Goal: Task Accomplishment & Management: Manage account settings

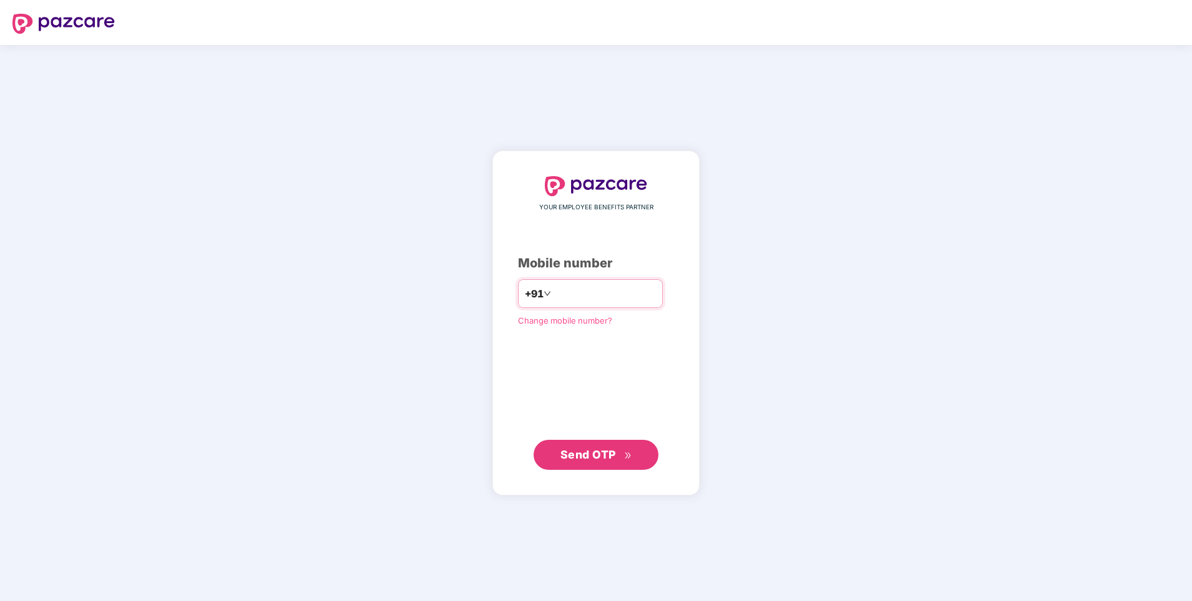
click at [566, 290] on input "number" at bounding box center [605, 293] width 102 height 20
type input "**********"
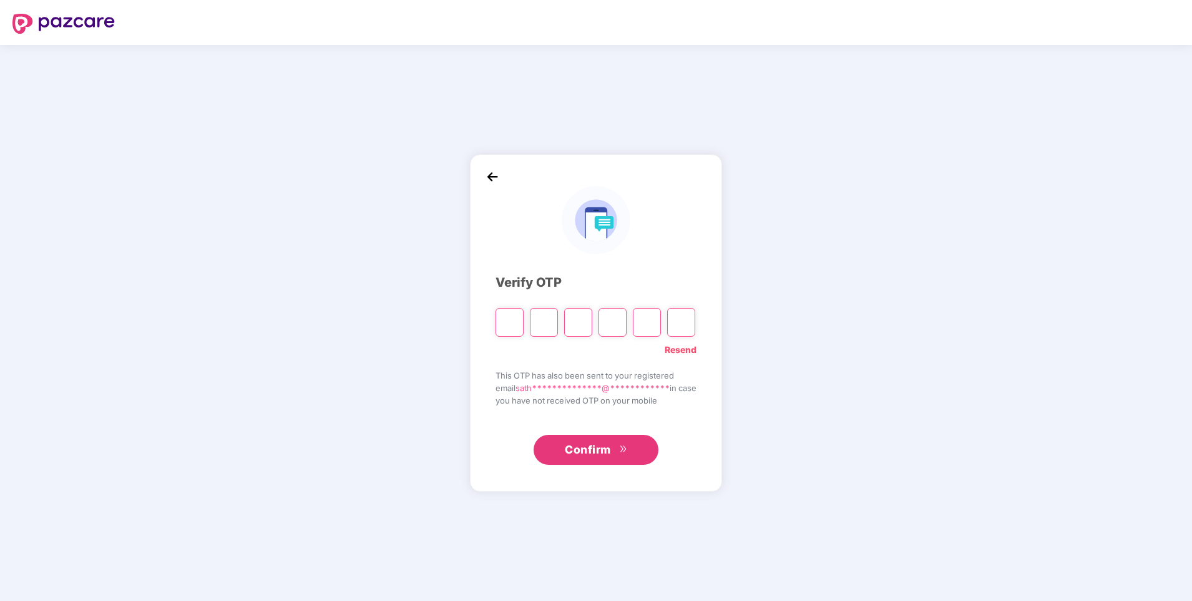
click at [499, 324] on input "Please enter verification code. Digit 1" at bounding box center [510, 322] width 28 height 29
type input "*"
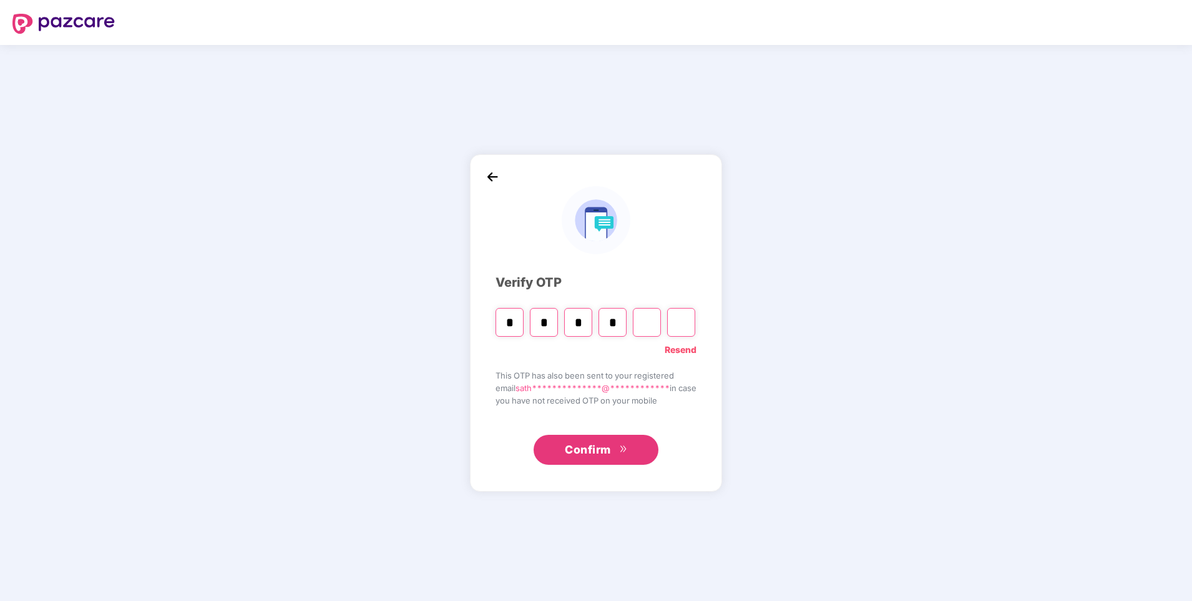
type input "*"
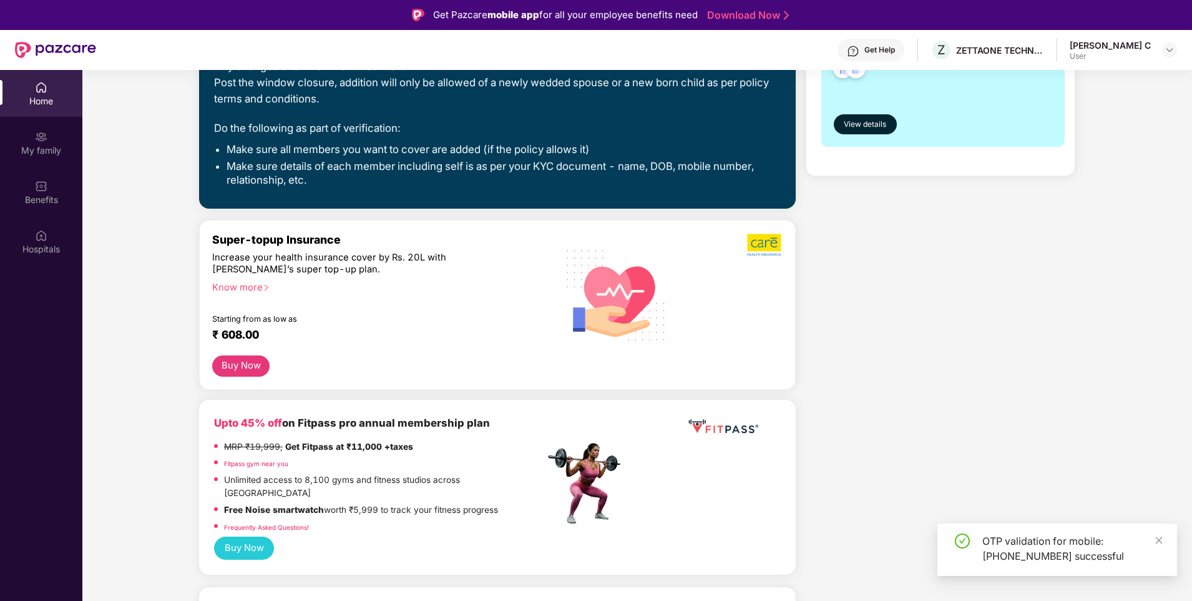
scroll to position [375, 0]
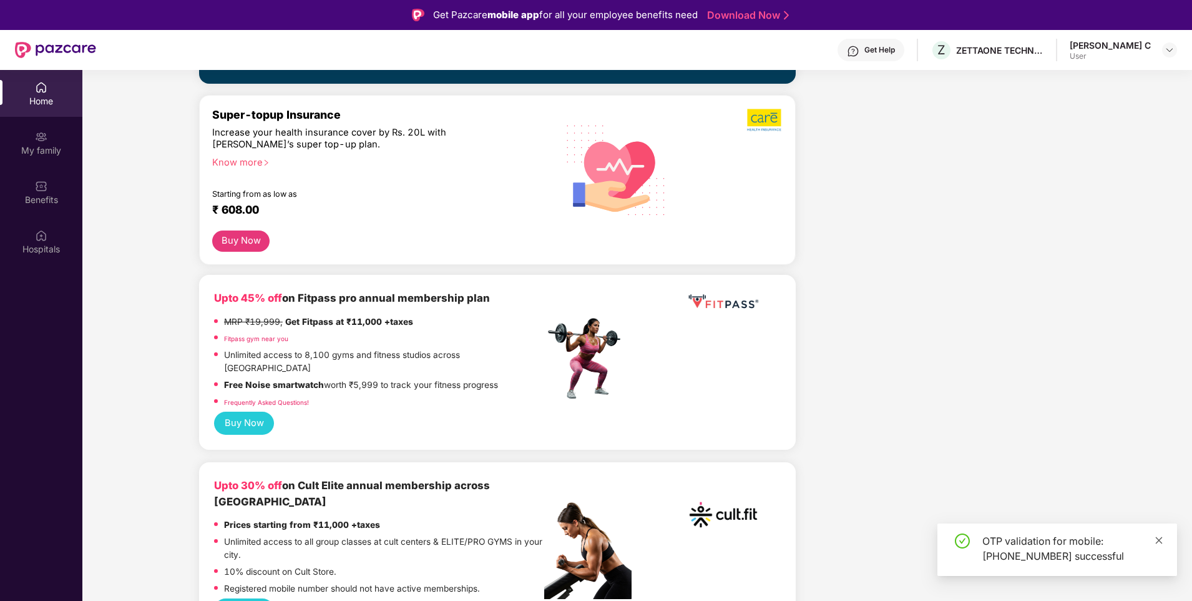
click at [1159, 542] on icon "close" at bounding box center [1159, 540] width 9 height 9
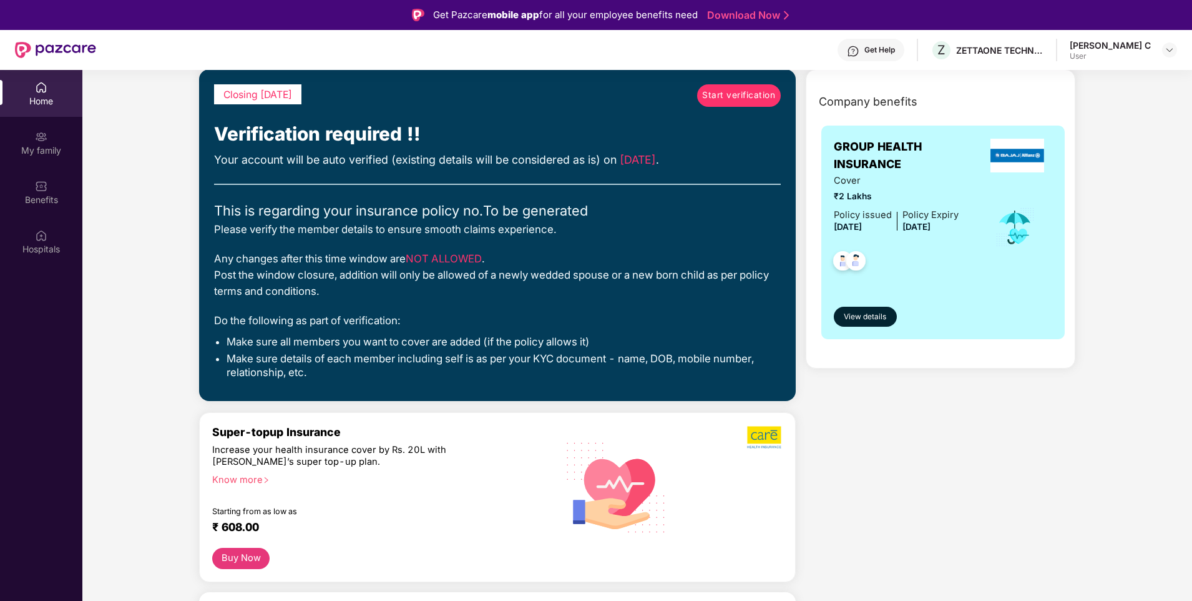
scroll to position [0, 0]
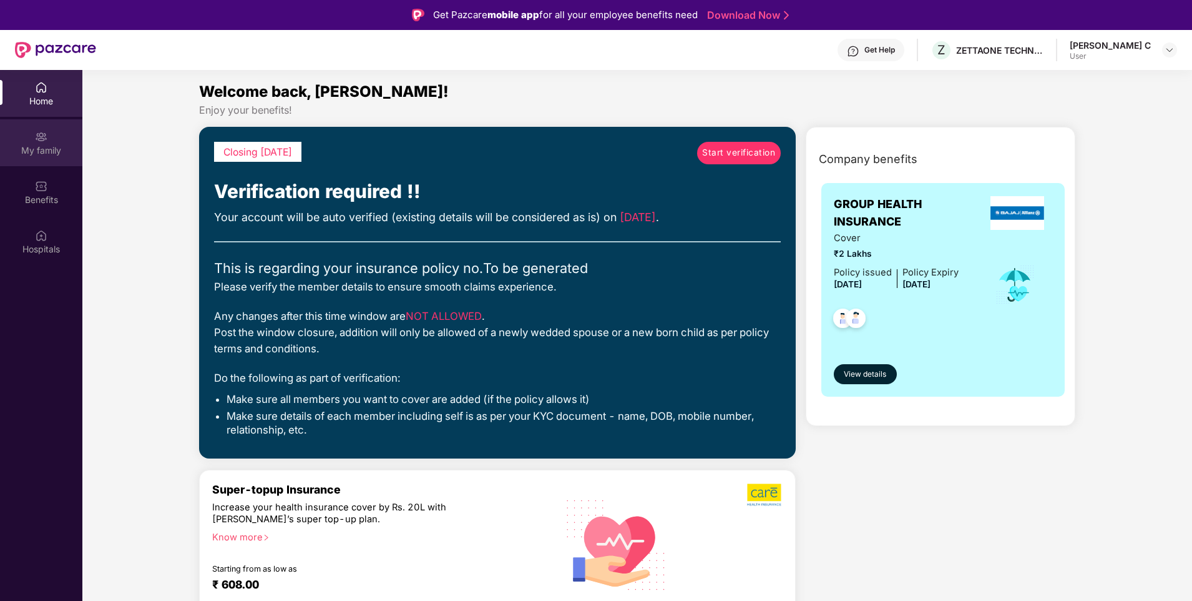
click at [37, 157] on div "My family" at bounding box center [41, 142] width 82 height 47
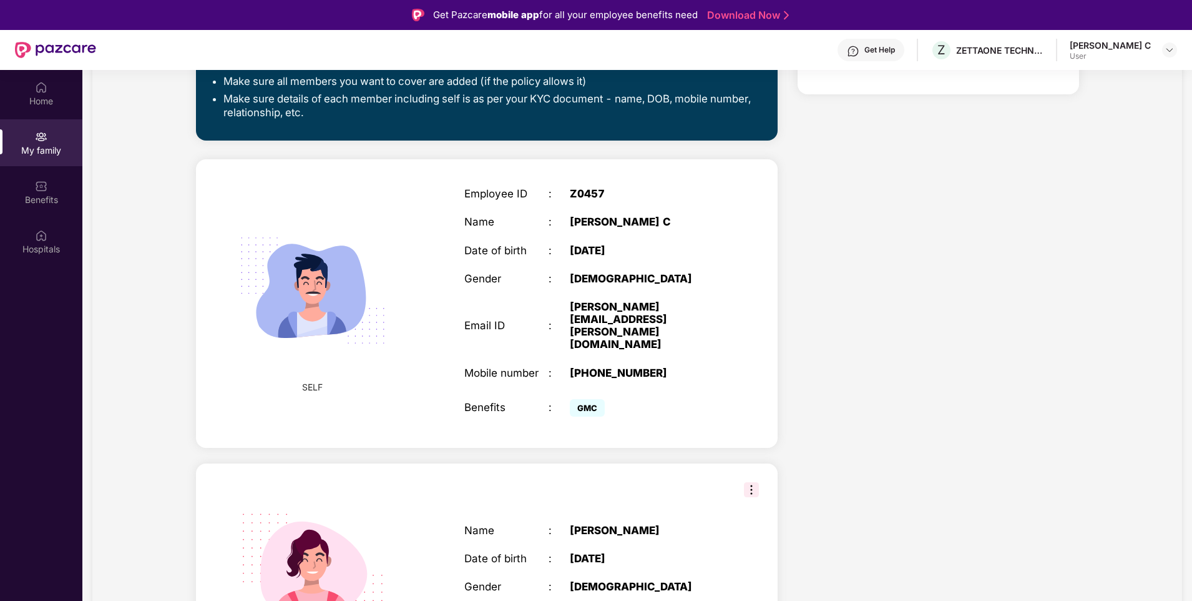
scroll to position [424, 0]
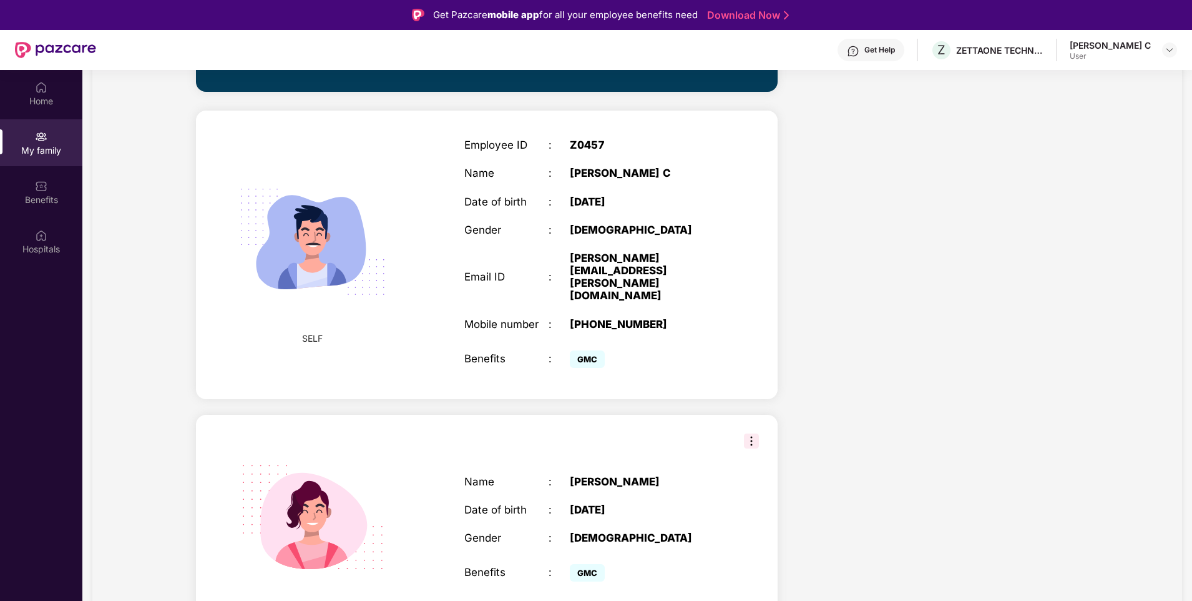
click at [746, 433] on img at bounding box center [751, 440] width 15 height 15
click at [745, 433] on img at bounding box center [751, 440] width 15 height 15
click at [873, 381] on div "Health Cover cover ₹2 Lakhs Policy issued [DATE] Policy Expiry [DATE] Enabled f…" at bounding box center [938, 192] width 301 height 936
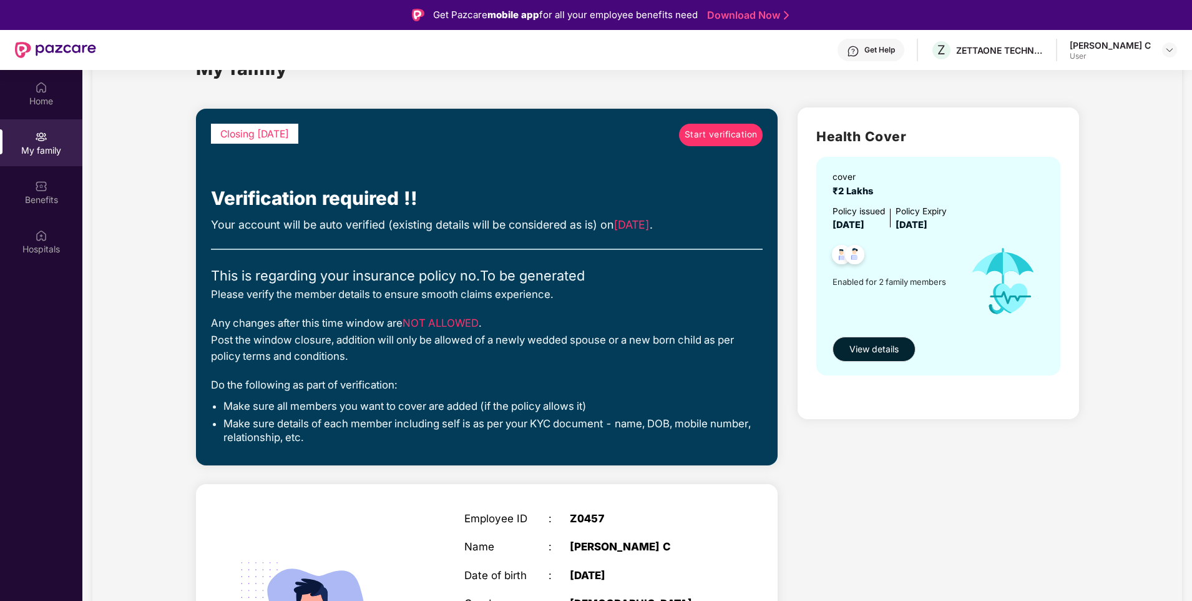
scroll to position [0, 0]
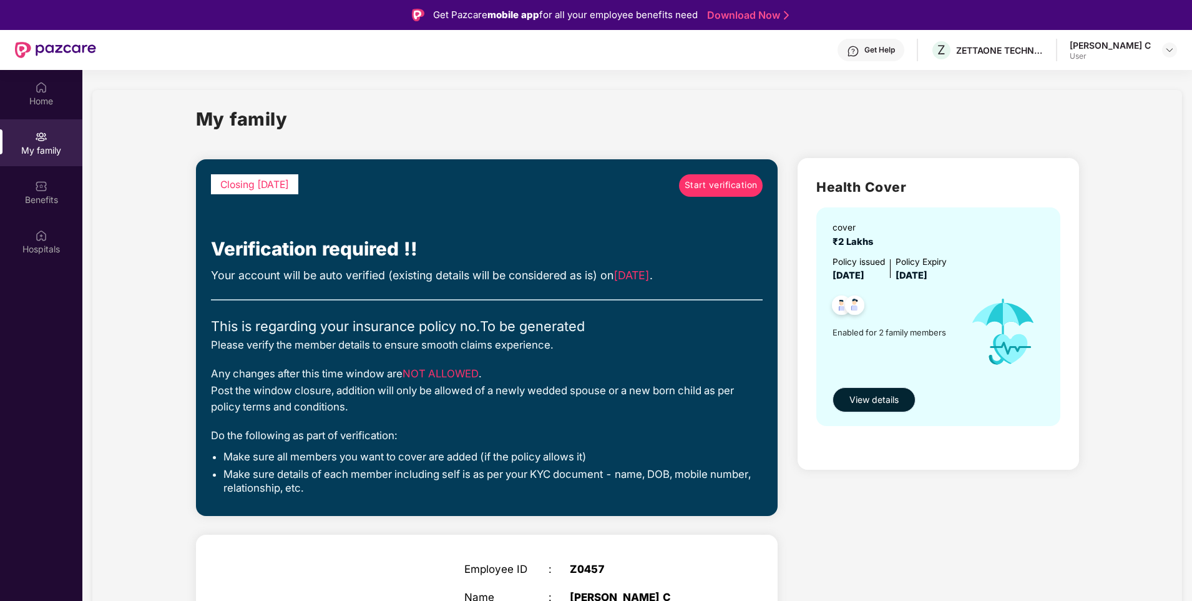
click at [896, 404] on span "View details" at bounding box center [874, 400] width 49 height 14
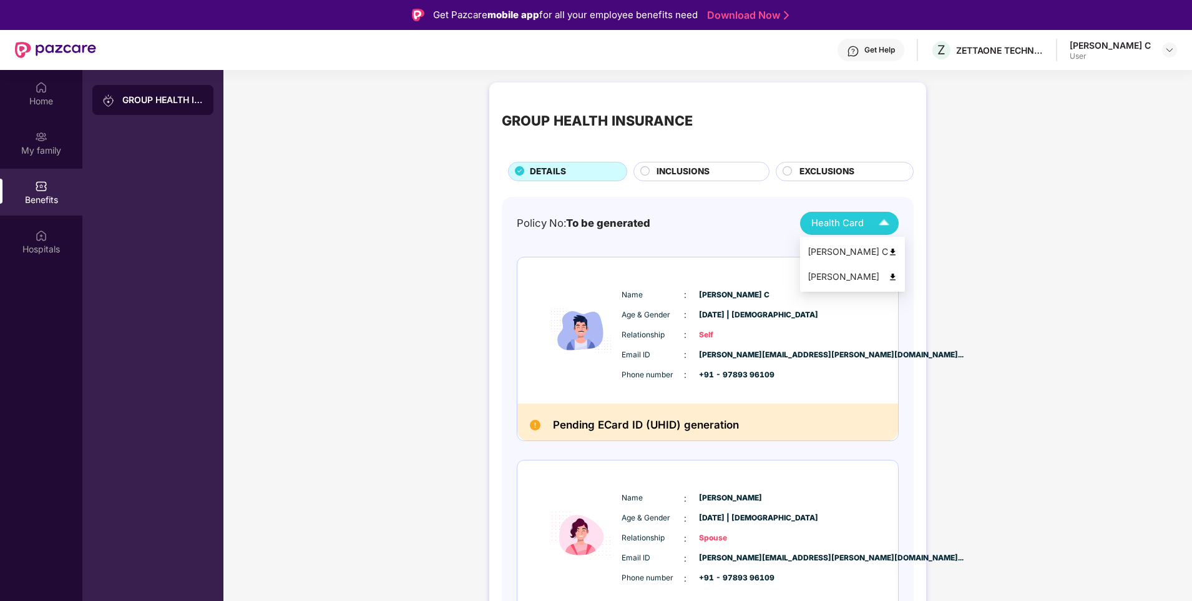
click at [878, 222] on img at bounding box center [884, 223] width 22 height 22
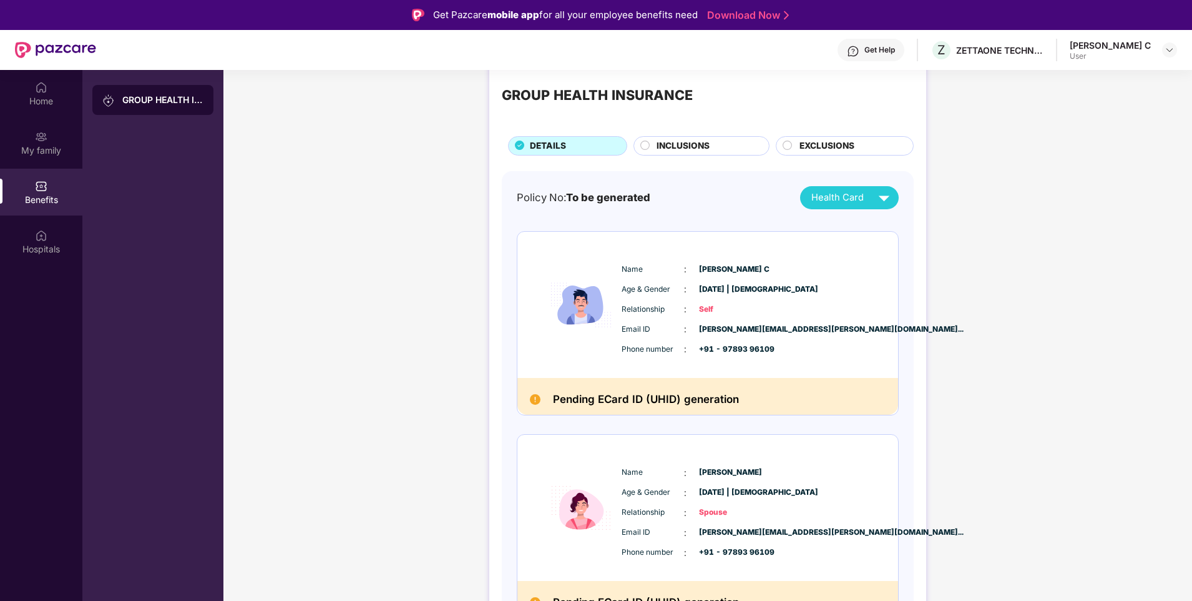
scroll to position [51, 0]
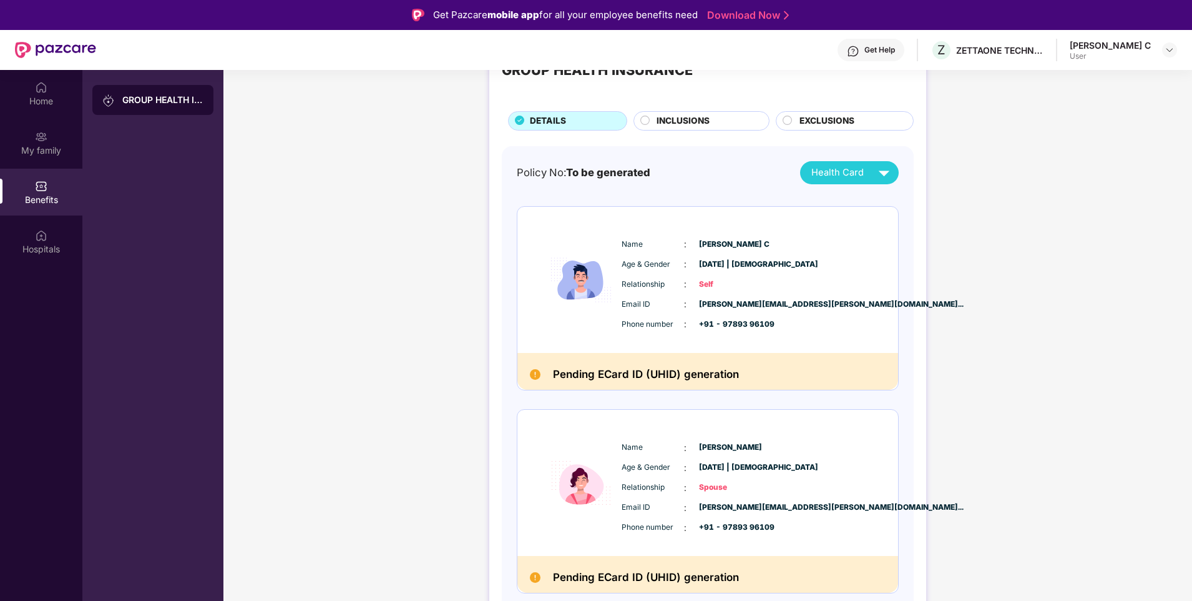
click at [533, 369] on img at bounding box center [535, 374] width 11 height 11
click at [534, 371] on img at bounding box center [535, 374] width 11 height 11
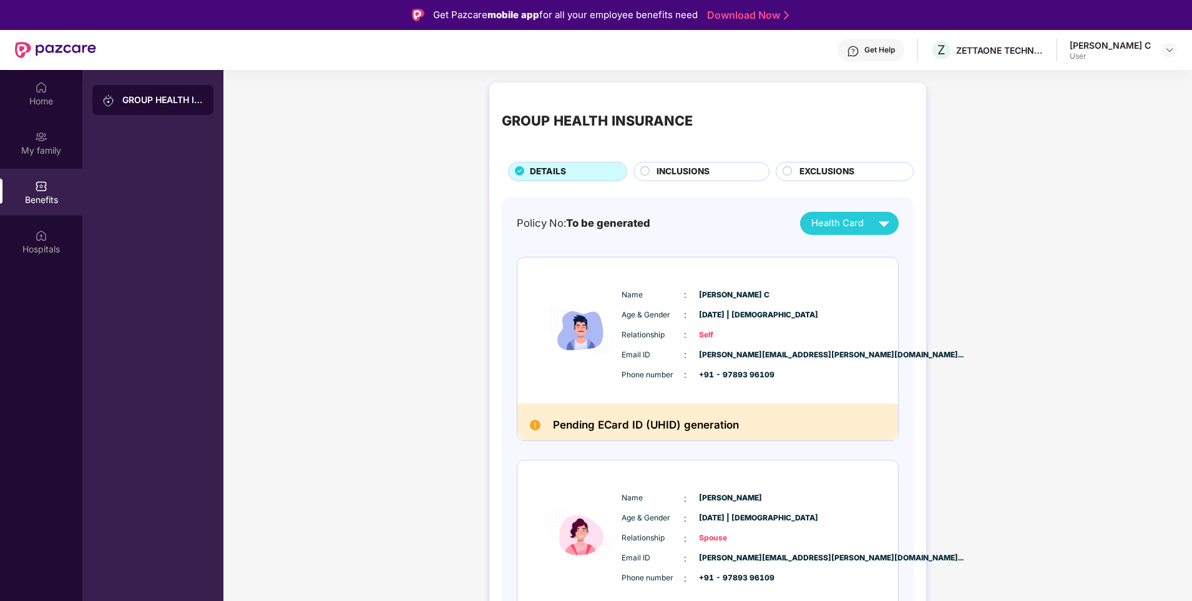
click at [171, 104] on div "GROUP HEALTH INSURANCE" at bounding box center [162, 100] width 81 height 12
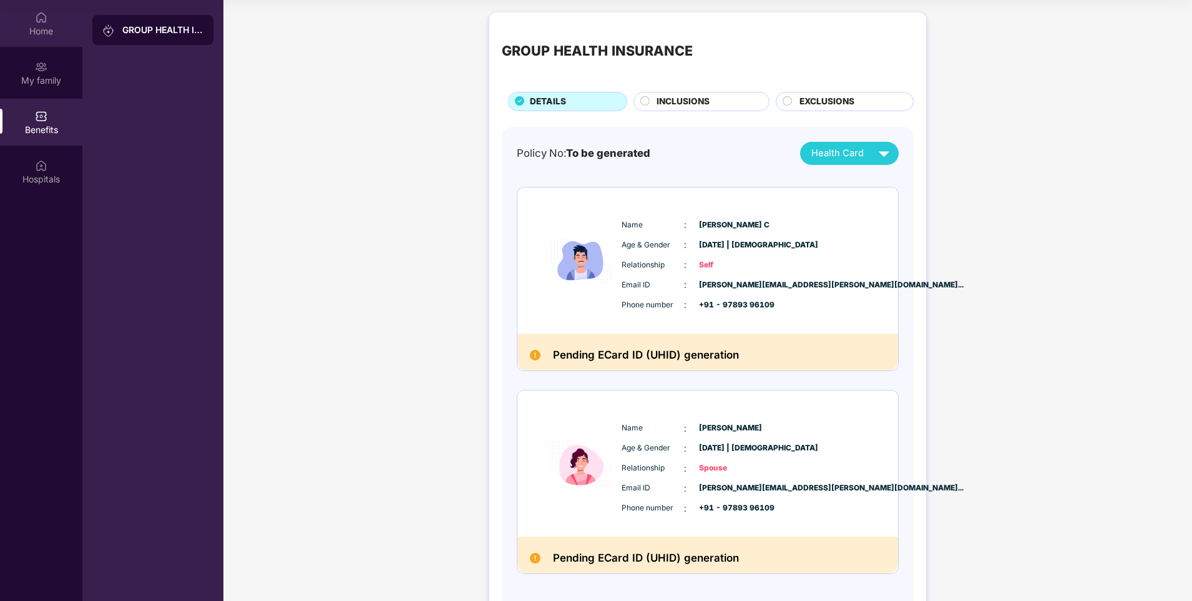
click at [36, 34] on div "Home" at bounding box center [41, 31] width 82 height 12
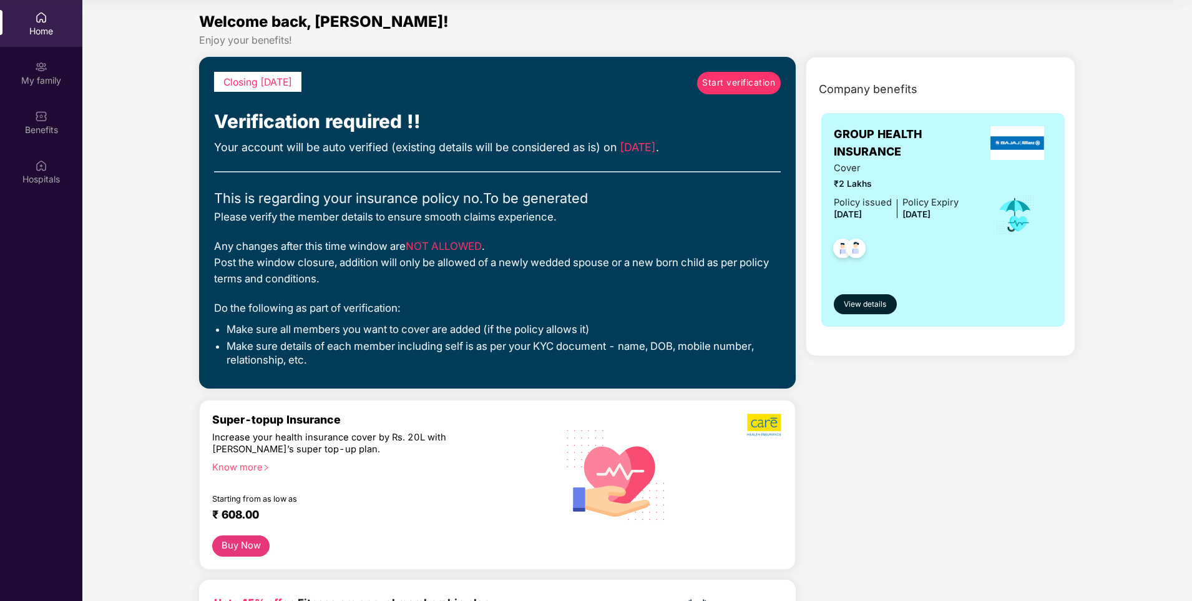
click at [750, 84] on span "Start verification" at bounding box center [738, 83] width 73 height 14
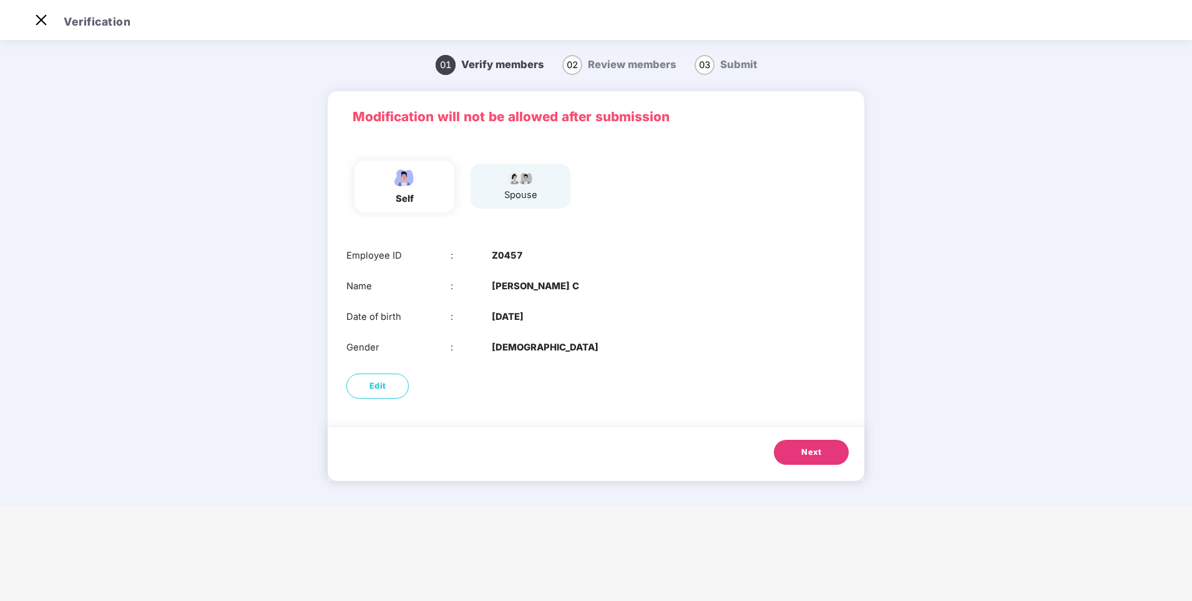
click at [833, 455] on button "Next" at bounding box center [811, 451] width 75 height 25
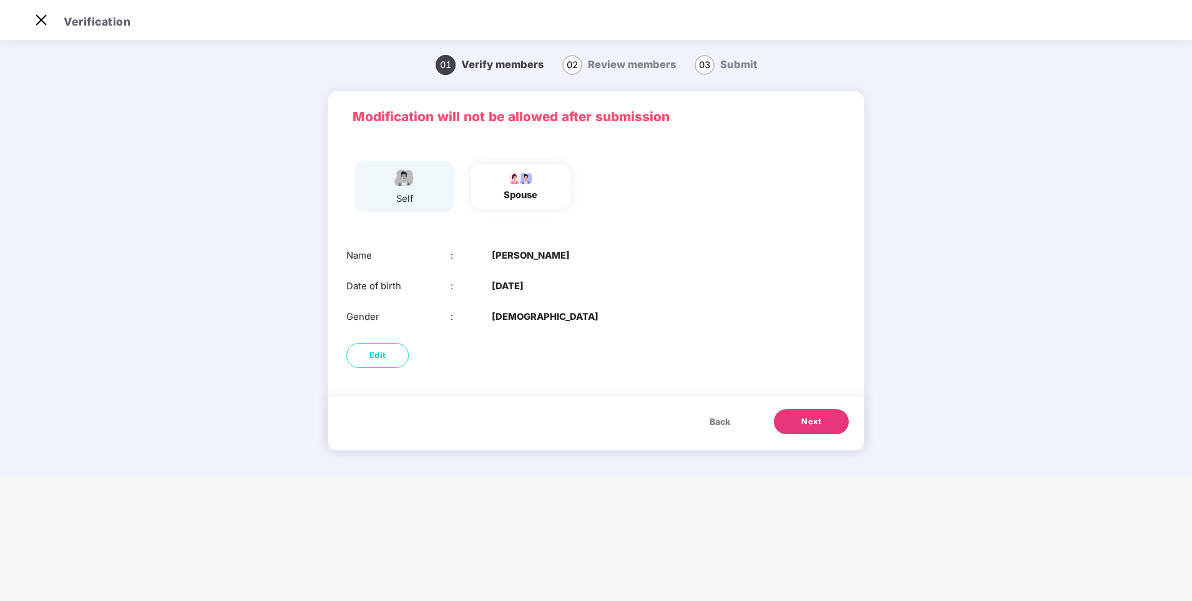
click at [800, 421] on button "Next" at bounding box center [811, 421] width 75 height 25
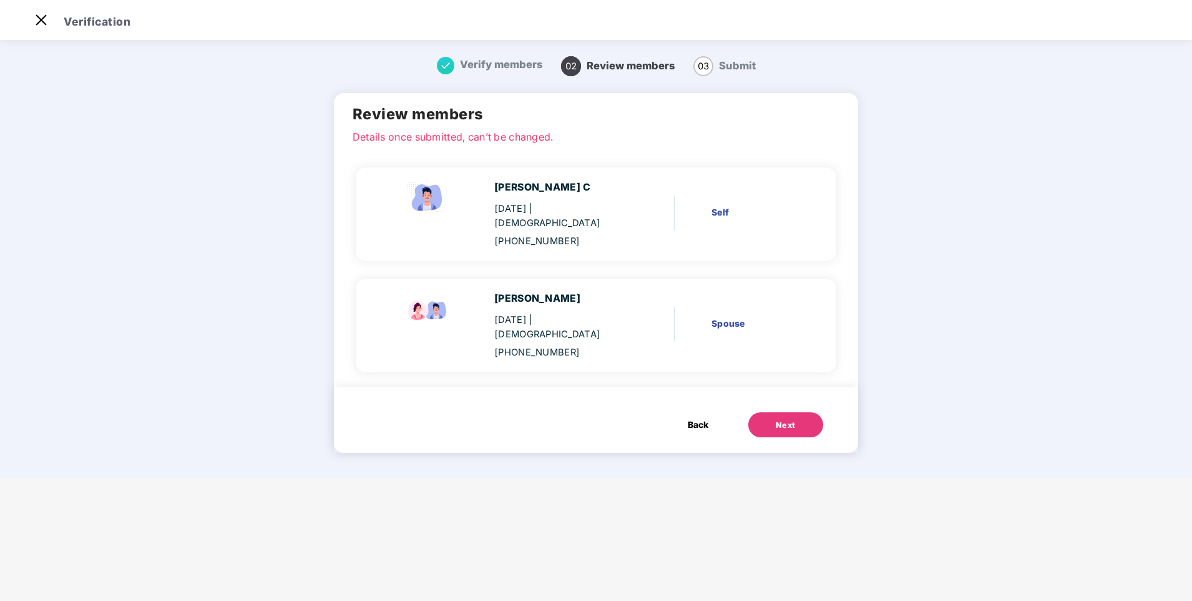
click at [767, 412] on button "Next" at bounding box center [786, 424] width 75 height 25
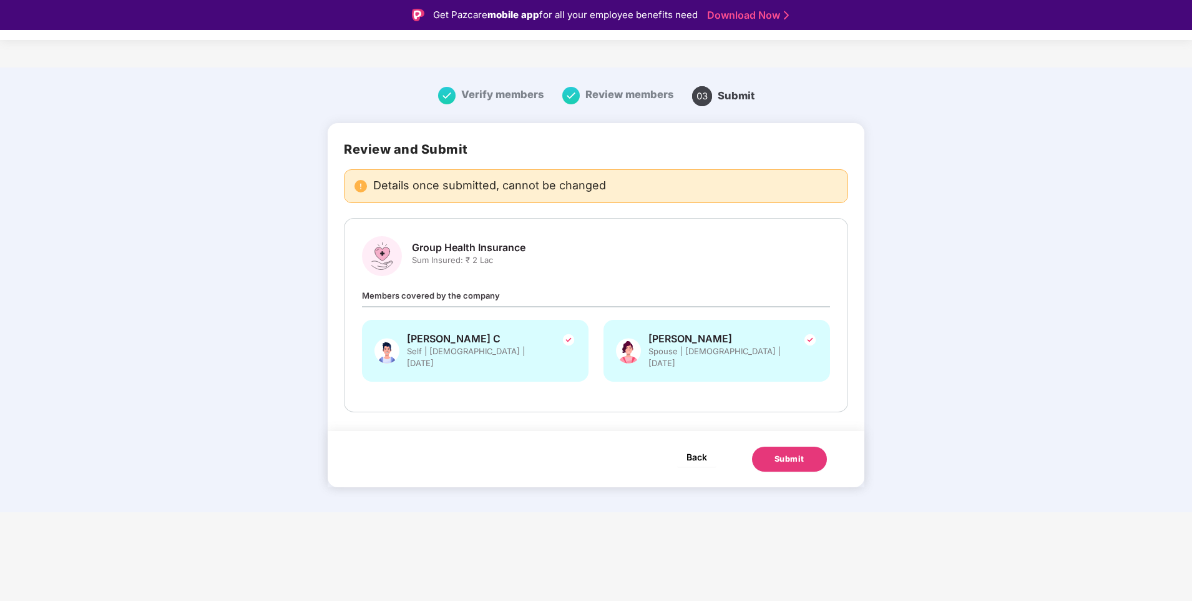
click at [700, 449] on span "Back" at bounding box center [697, 457] width 21 height 16
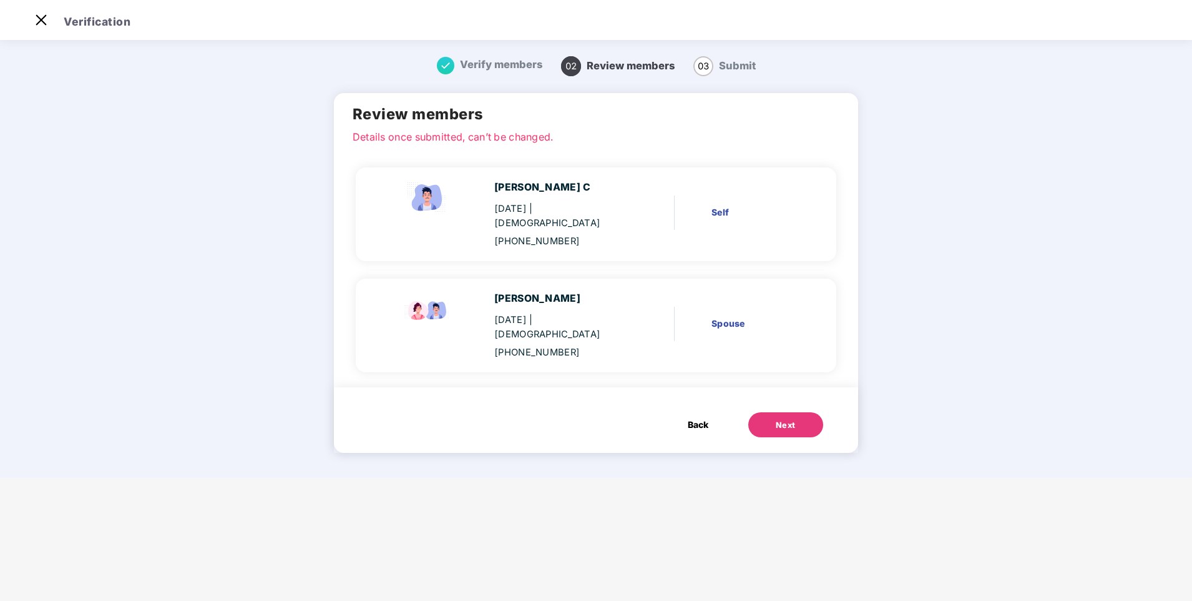
click at [697, 418] on span "Back" at bounding box center [698, 425] width 21 height 14
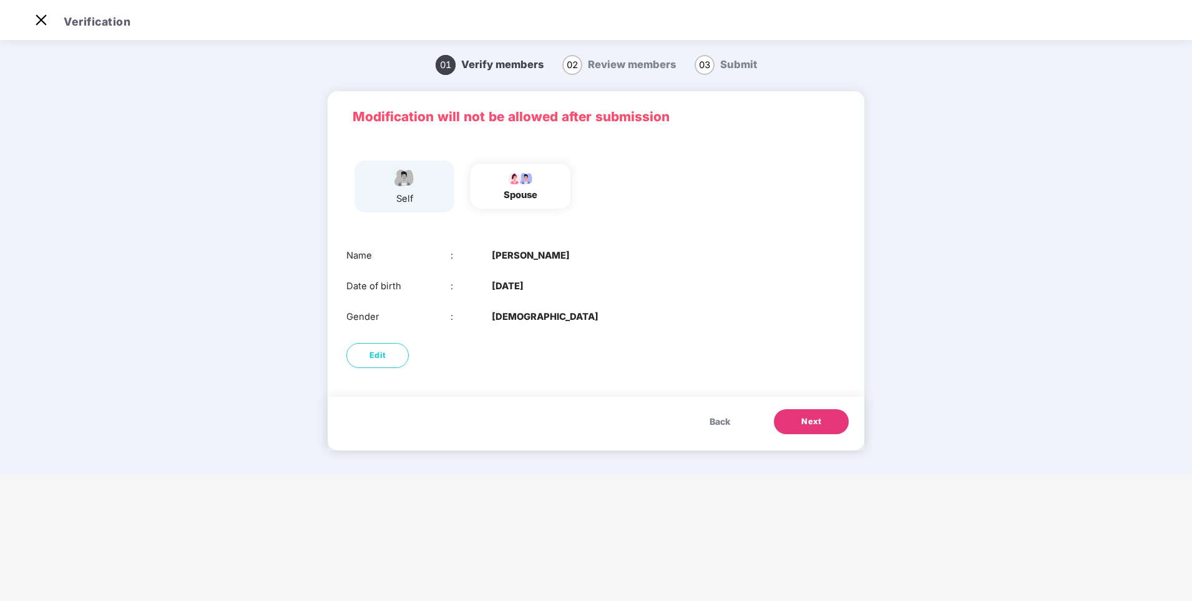
click at [720, 415] on span "Back" at bounding box center [720, 422] width 21 height 14
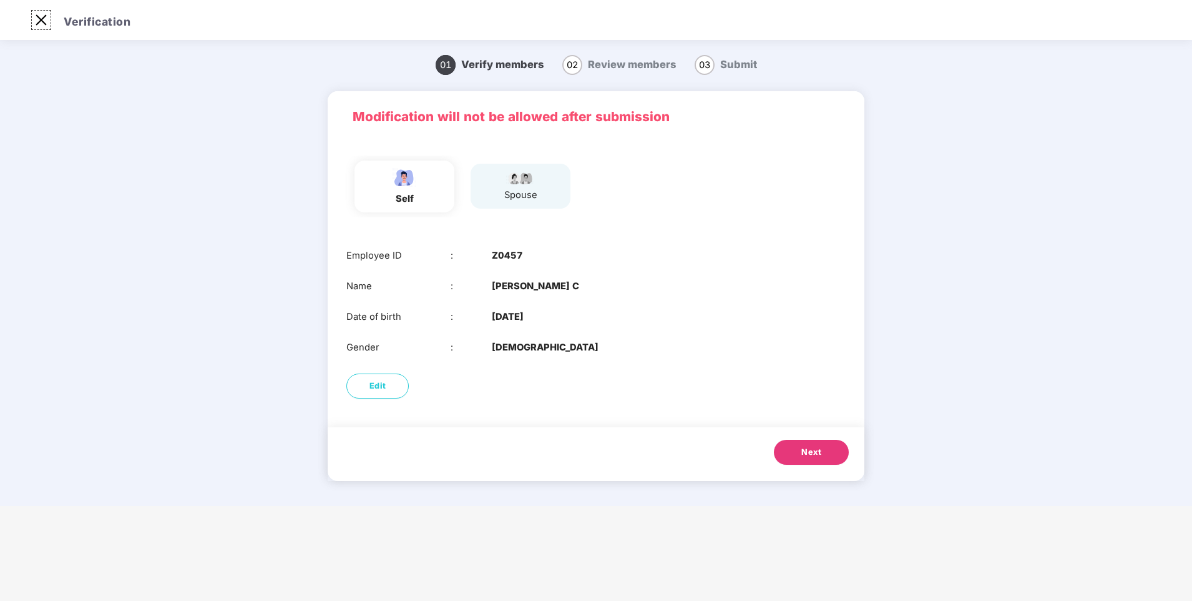
click at [37, 25] on img at bounding box center [41, 20] width 20 height 20
